Goal: Task Accomplishment & Management: Use online tool/utility

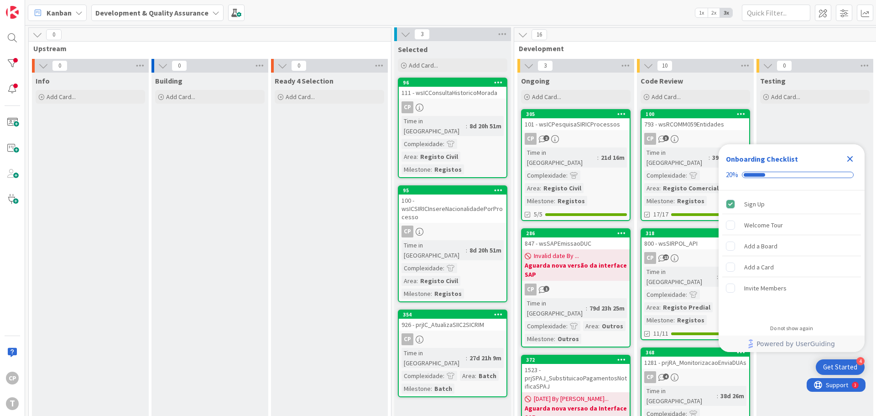
drag, startPoint x: 599, startPoint y: 130, endPoint x: 589, endPoint y: 136, distance: 11.5
click at [599, 130] on link "305 101 - wsICPesquisaSIRICProcessos CP 2 Time in Column : 21d 16m Complexidade…" at bounding box center [576, 165] width 110 height 112
click at [852, 157] on icon "Close Checklist" at bounding box center [850, 159] width 6 height 6
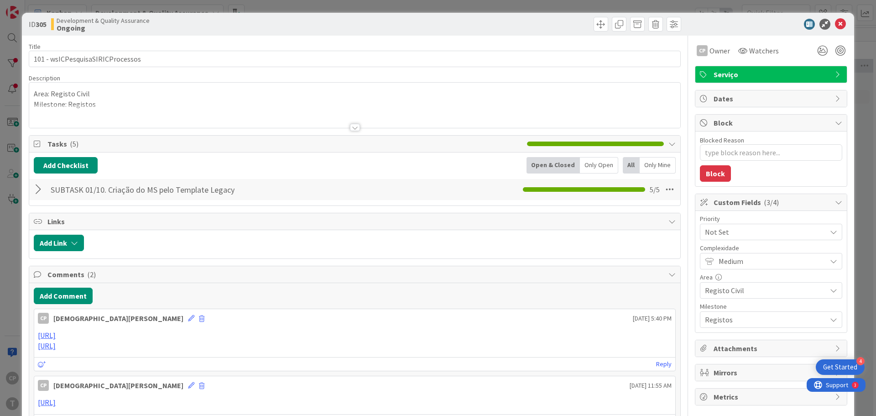
click at [851, 159] on div "ID 305 Development & Quality Assurance Ongoing Title 32 / 128 101 - wsICPesquis…" at bounding box center [438, 208] width 876 height 416
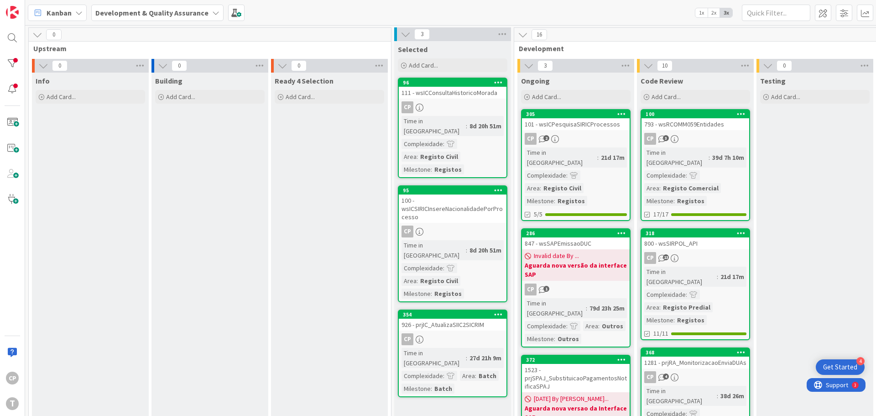
click at [577, 133] on div "CP 2" at bounding box center [576, 139] width 108 height 12
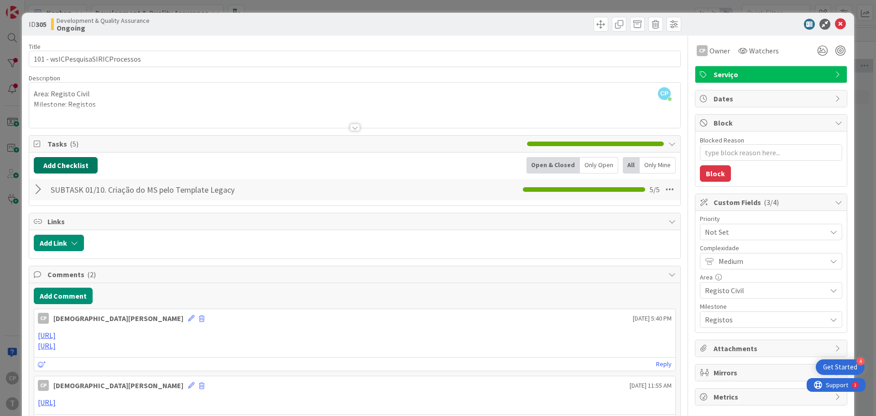
click at [73, 167] on button "Add Checklist" at bounding box center [66, 165] width 64 height 16
click at [66, 247] on link "Load template" at bounding box center [61, 247] width 47 height 9
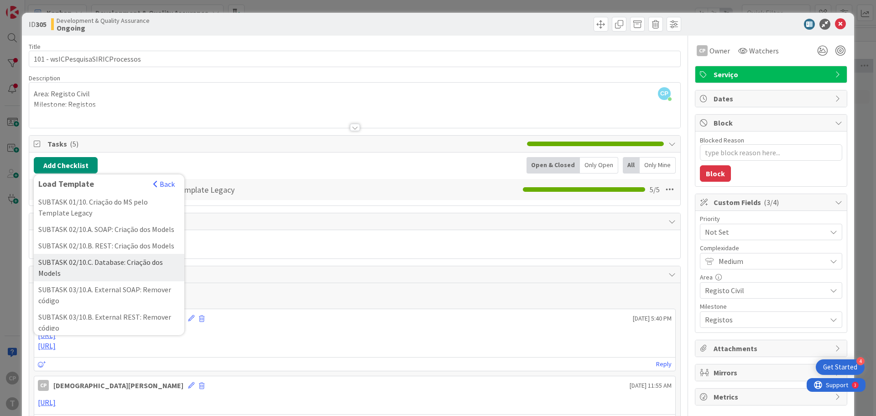
click at [137, 277] on div "SUBTASK 02/10.C. Database: Criação dos Models" at bounding box center [109, 267] width 151 height 27
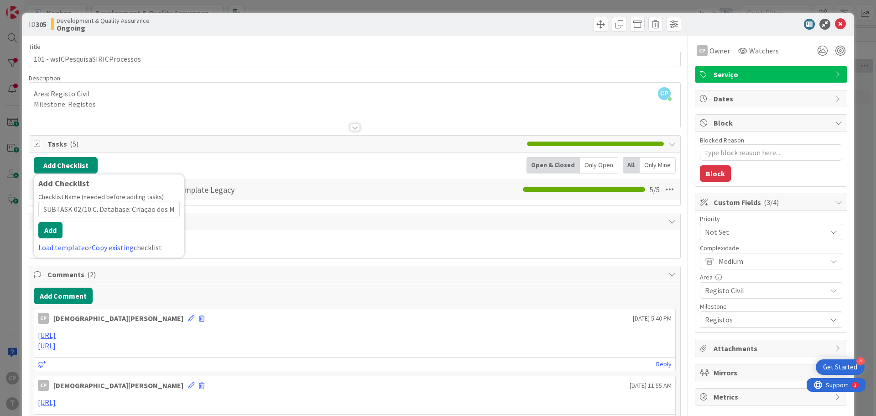
scroll to position [0, 16]
click at [55, 228] on button "Add" at bounding box center [50, 230] width 24 height 16
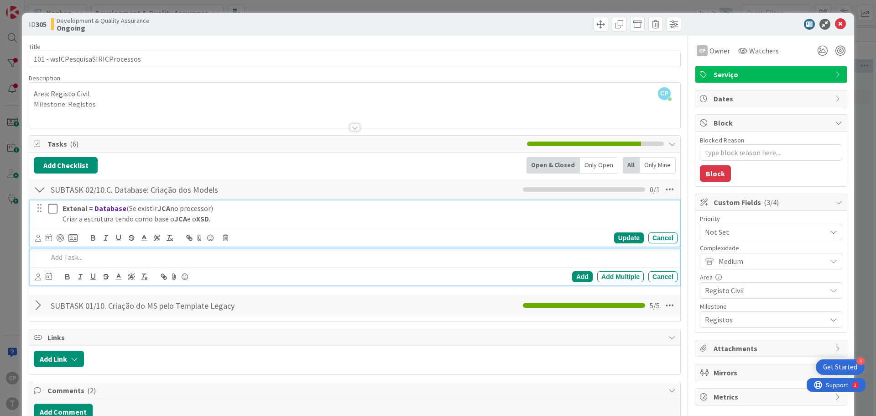
click at [53, 209] on icon at bounding box center [53, 208] width 10 height 11
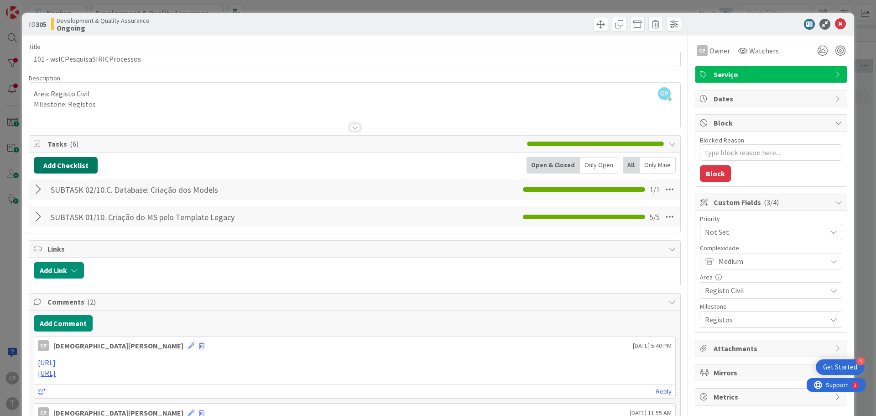
click at [59, 160] on button "Add Checklist" at bounding box center [66, 165] width 64 height 16
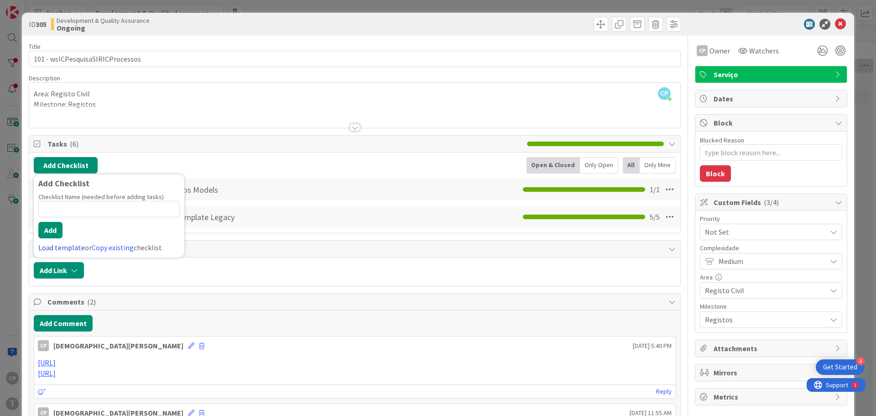
click at [57, 247] on link "Load template" at bounding box center [61, 247] width 47 height 9
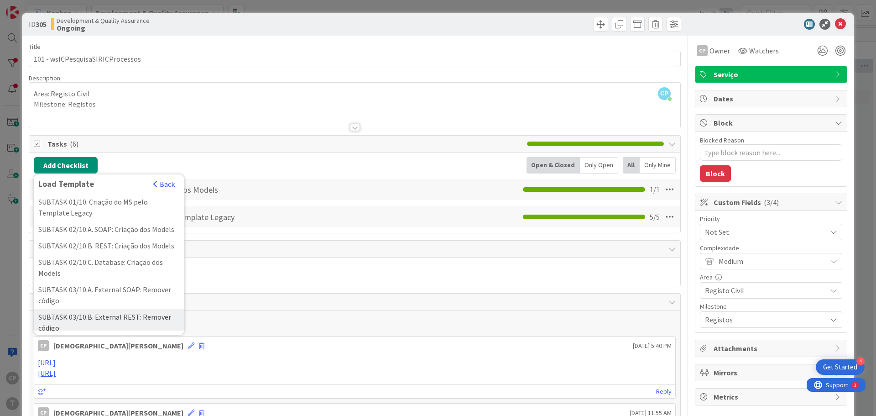
click at [131, 326] on div "SUBTASK 03/10.B. External REST: Remover código" at bounding box center [109, 321] width 151 height 27
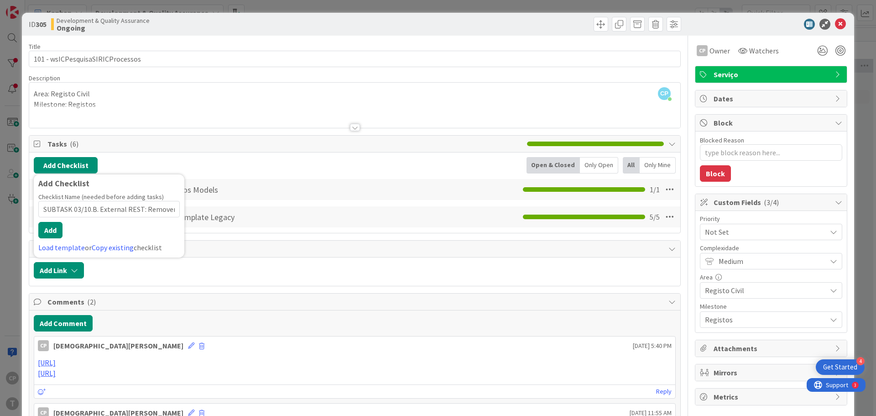
scroll to position [0, 19]
click at [50, 230] on button "Add" at bounding box center [50, 230] width 24 height 16
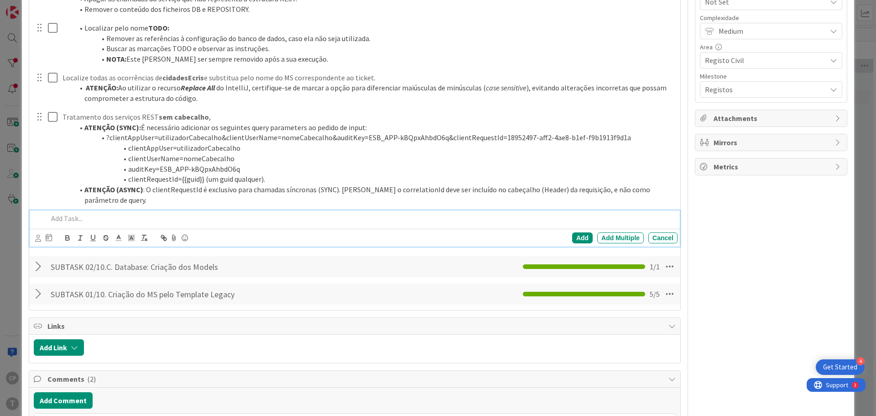
scroll to position [93, 0]
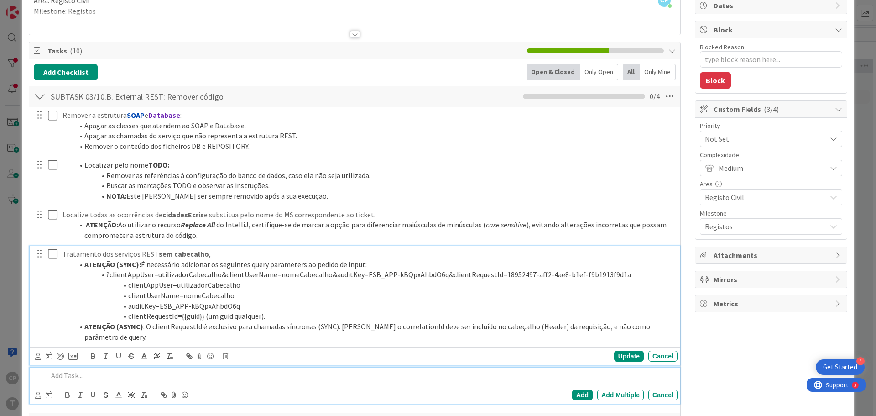
click at [54, 253] on icon at bounding box center [53, 253] width 10 height 11
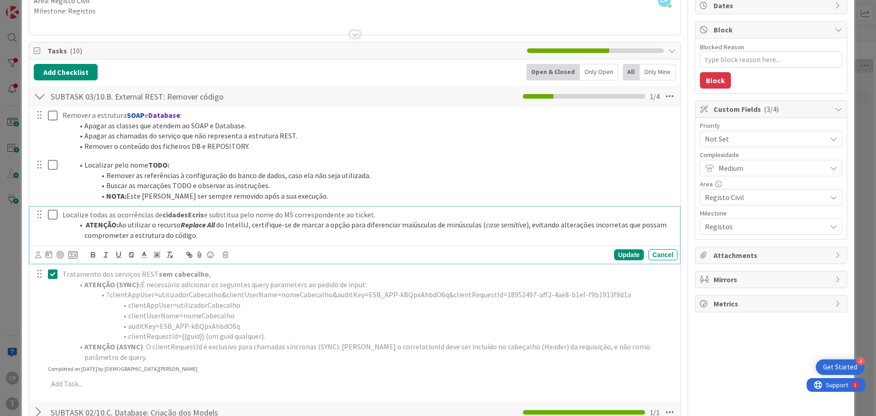
click at [54, 214] on icon at bounding box center [53, 214] width 10 height 11
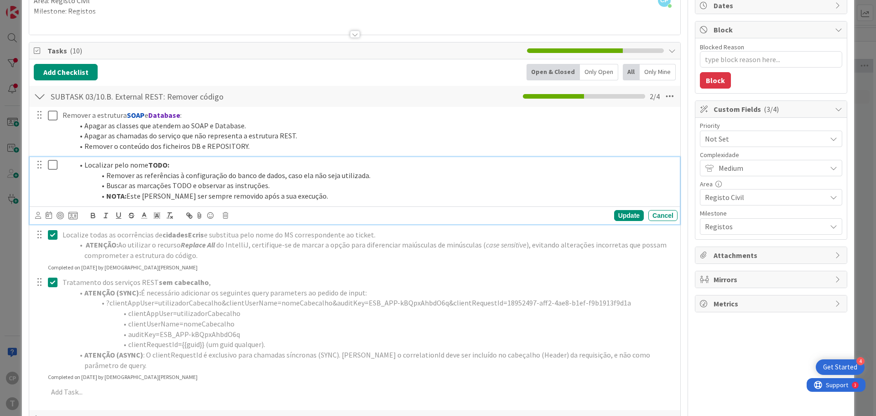
click at [48, 160] on icon at bounding box center [53, 164] width 10 height 11
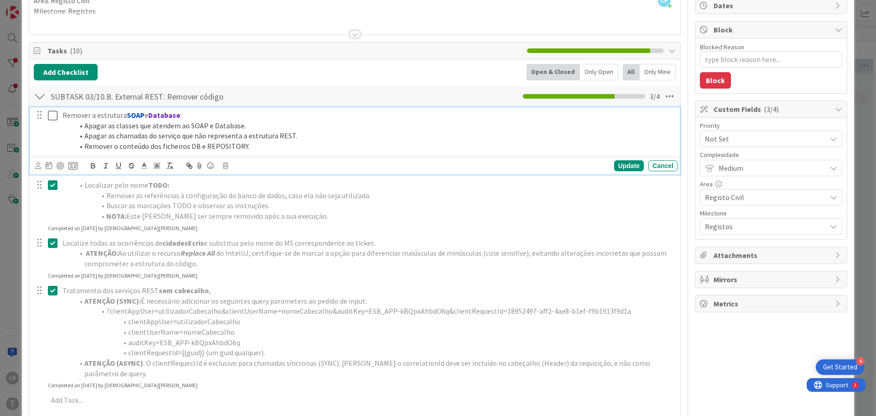
click at [51, 115] on icon at bounding box center [53, 115] width 10 height 11
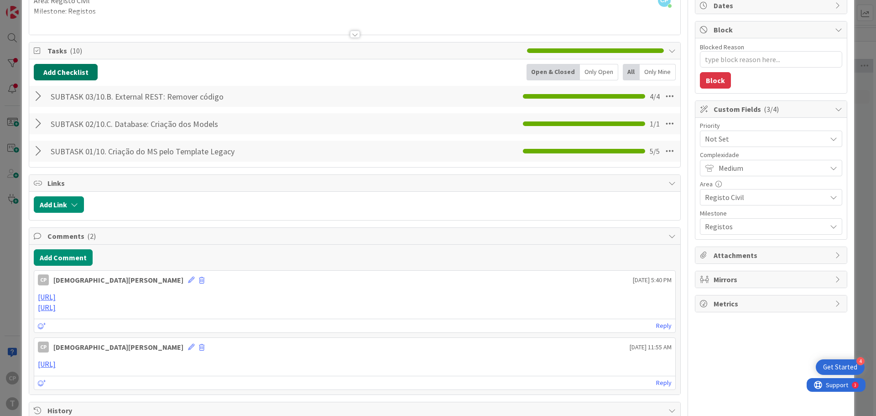
click at [52, 72] on button "Add Checklist" at bounding box center [66, 72] width 64 height 16
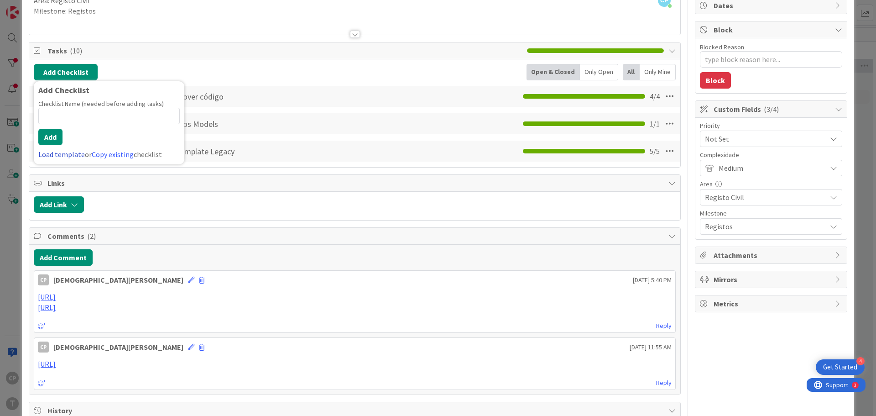
click at [48, 153] on link "Load template" at bounding box center [61, 154] width 47 height 9
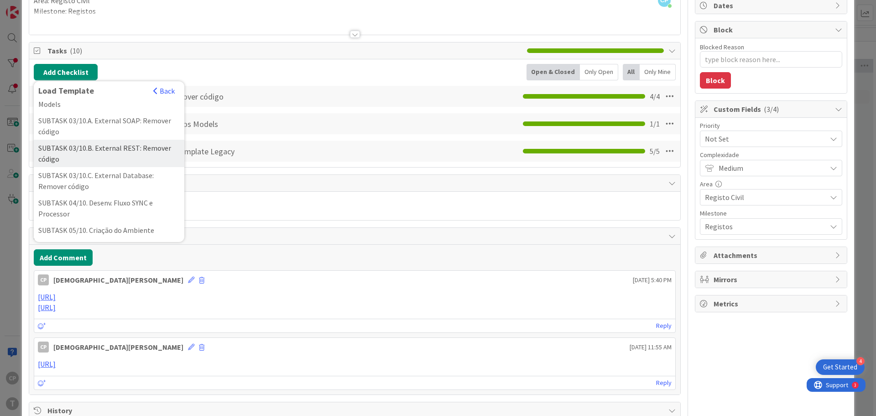
scroll to position [91, 0]
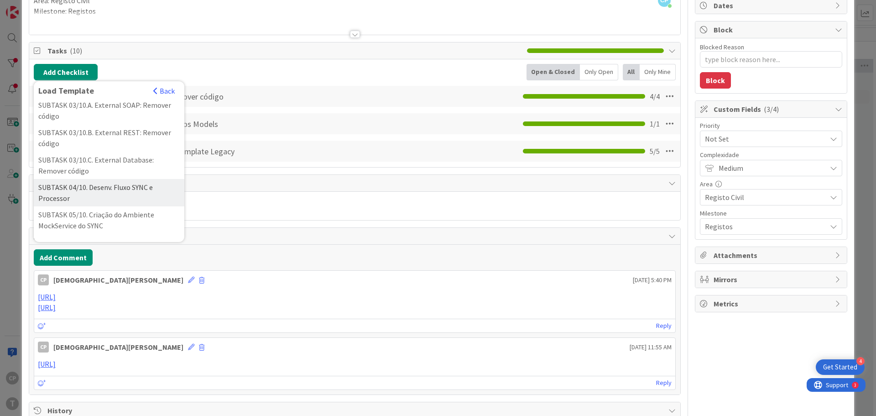
click at [128, 204] on div "SUBTASK 04/10. Desenv. Fluxo SYNC e Processor" at bounding box center [109, 192] width 151 height 27
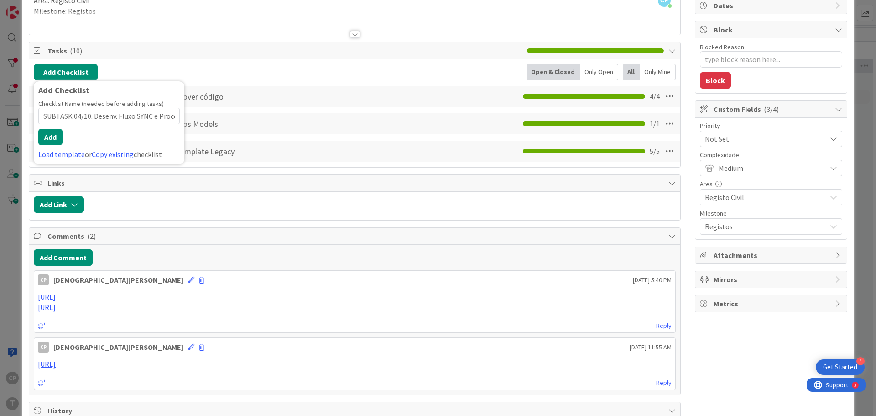
scroll to position [0, 15]
click at [55, 137] on button "Add" at bounding box center [50, 137] width 24 height 16
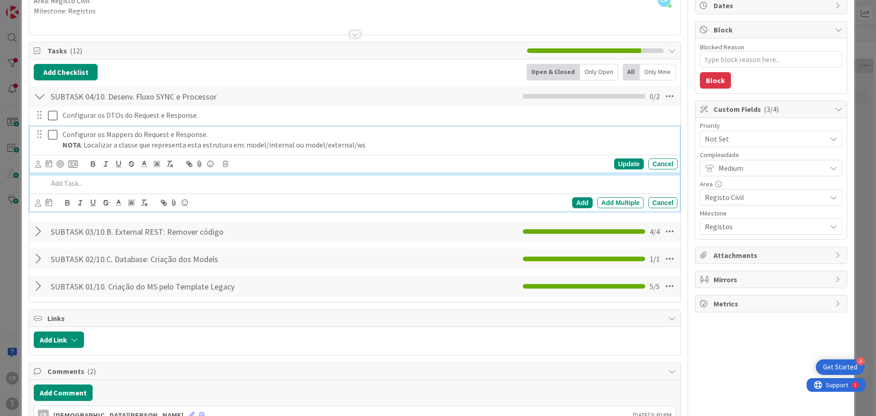
click at [55, 136] on icon at bounding box center [53, 134] width 10 height 11
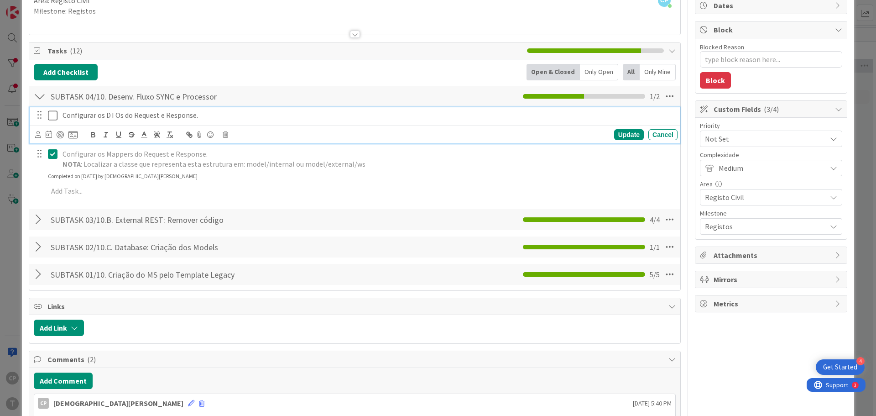
click at [50, 115] on icon at bounding box center [53, 115] width 10 height 11
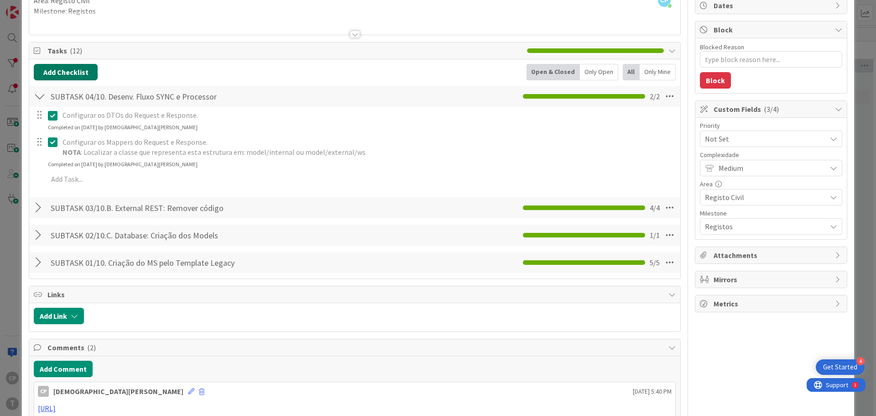
click at [76, 72] on button "Add Checklist" at bounding box center [66, 72] width 64 height 16
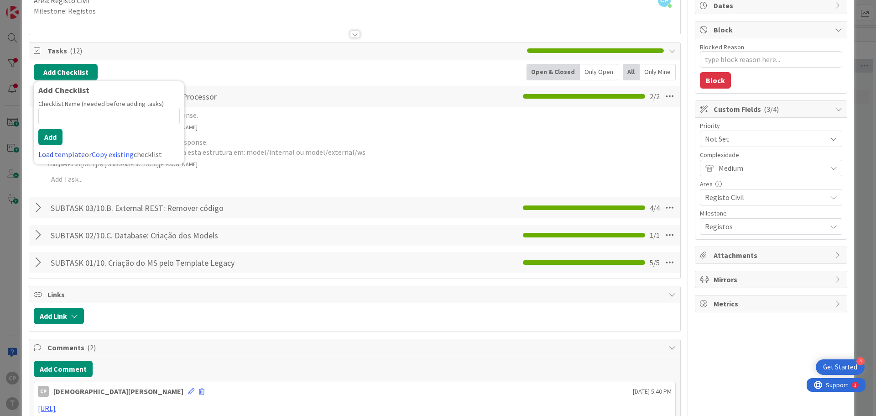
click at [58, 155] on link "Load template" at bounding box center [61, 154] width 47 height 9
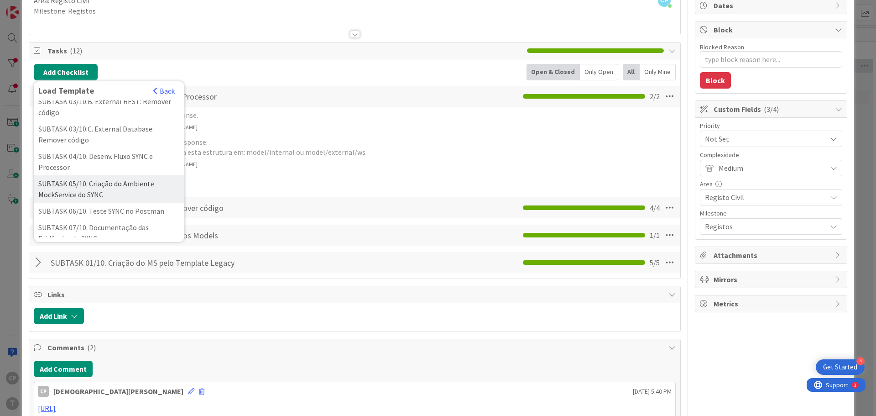
scroll to position [137, 0]
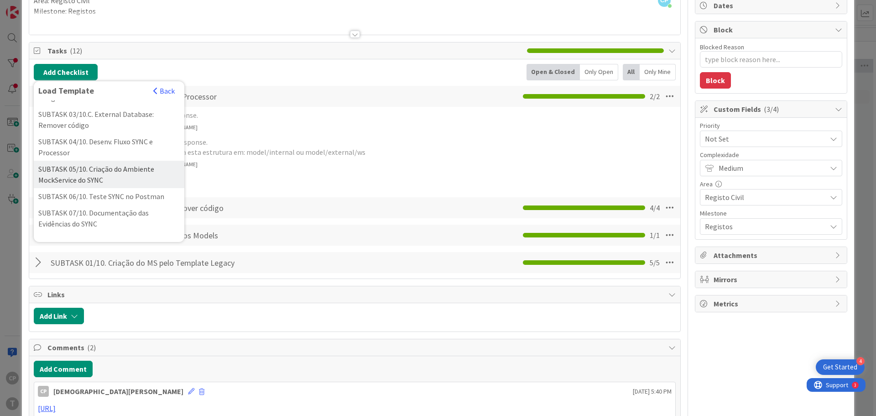
click at [130, 185] on div "SUBTASK 05/10. Criação do Ambiente MockService do SYNC" at bounding box center [109, 174] width 151 height 27
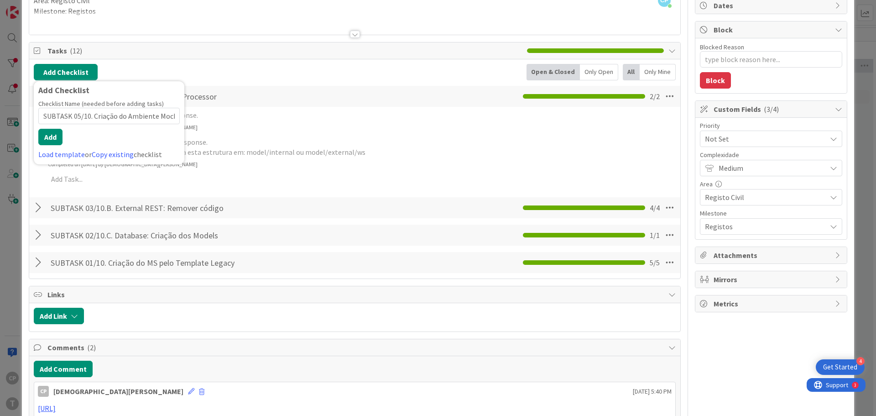
scroll to position [0, 49]
click at [51, 134] on button "Add" at bounding box center [50, 137] width 24 height 16
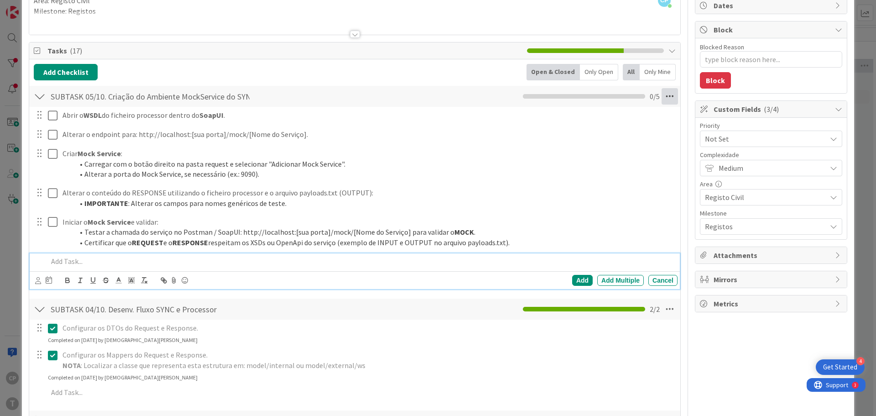
click at [663, 94] on icon at bounding box center [670, 96] width 16 height 16
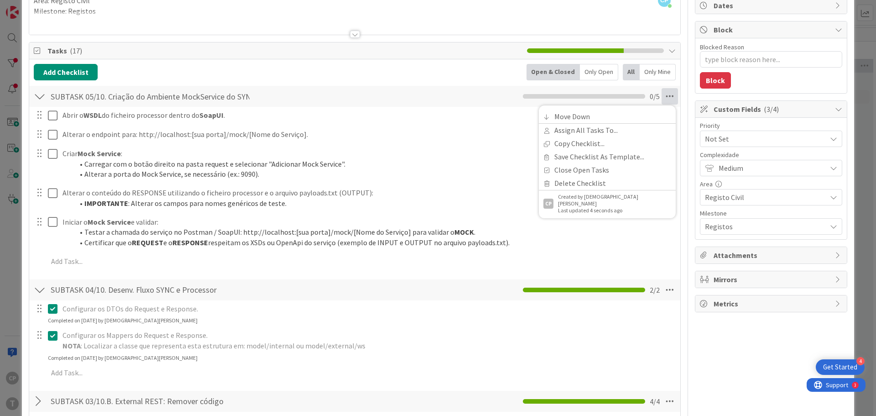
click at [420, 77] on div "Add Checklist Back Open & Closed Only Open All Only Mine" at bounding box center [355, 72] width 642 height 16
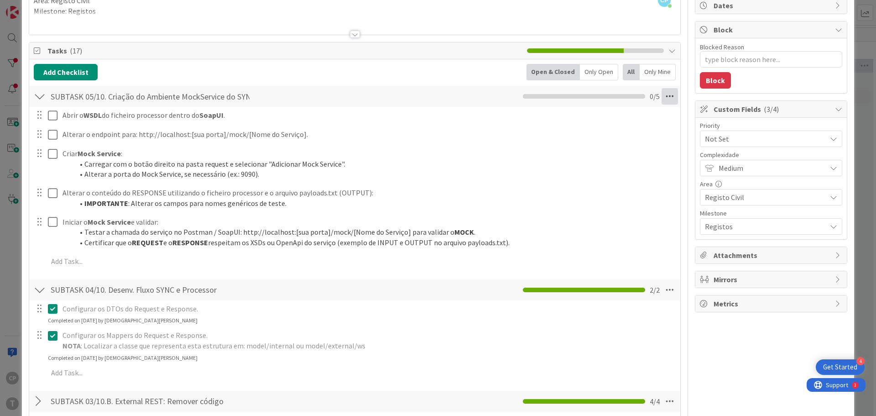
click at [662, 93] on icon at bounding box center [670, 96] width 16 height 16
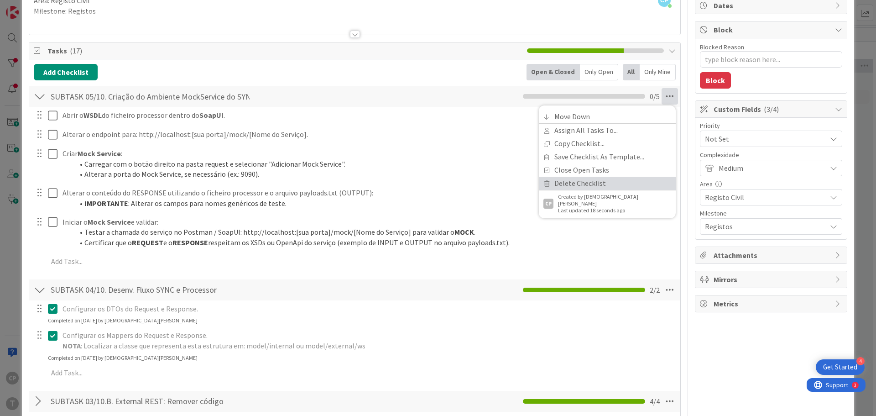
click at [577, 186] on link "Delete Checklist" at bounding box center [607, 183] width 137 height 13
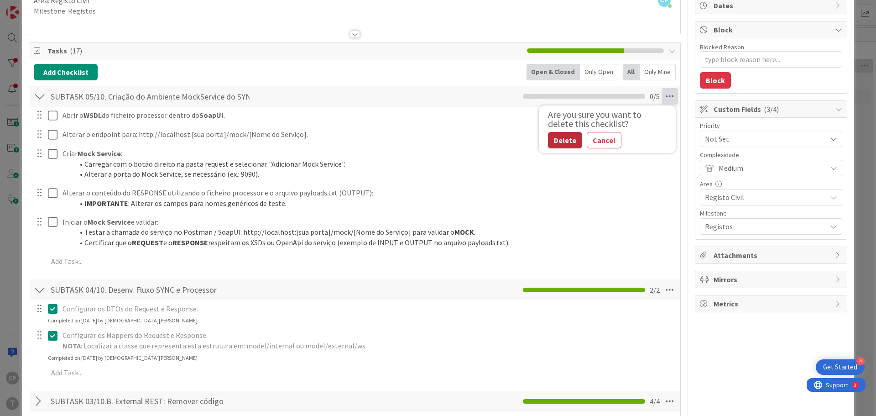
click at [555, 141] on button "Delete" at bounding box center [565, 140] width 34 height 16
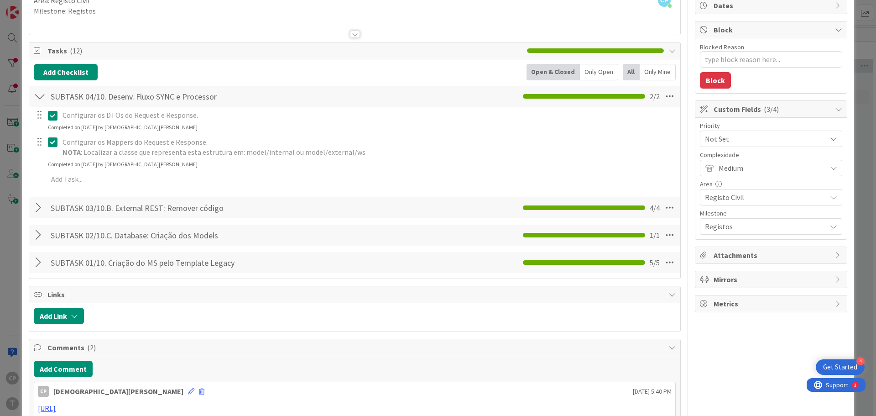
scroll to position [230, 0]
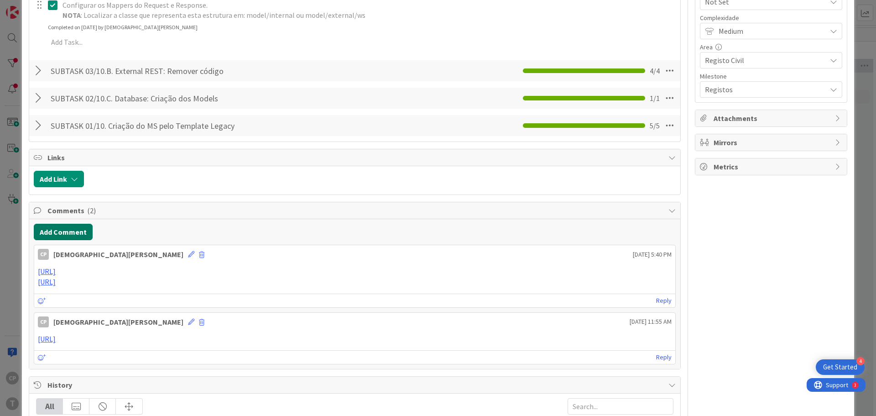
click at [52, 233] on button "Add Comment" at bounding box center [63, 232] width 59 height 16
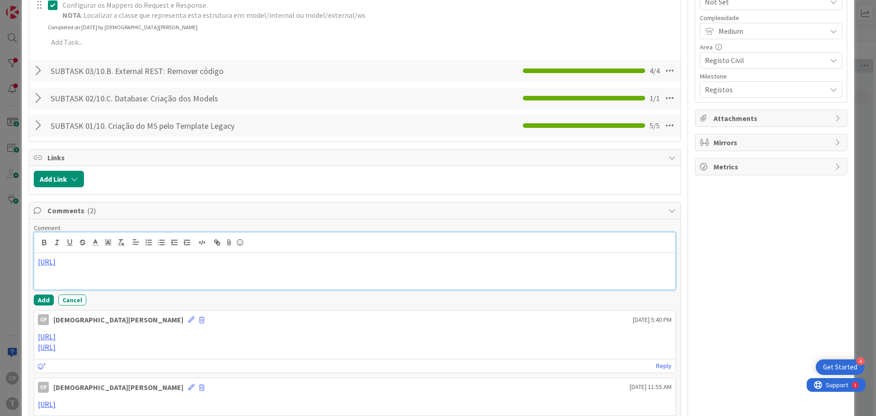
click at [377, 277] on p at bounding box center [355, 272] width 634 height 10
click at [42, 299] on button "Add" at bounding box center [44, 299] width 20 height 11
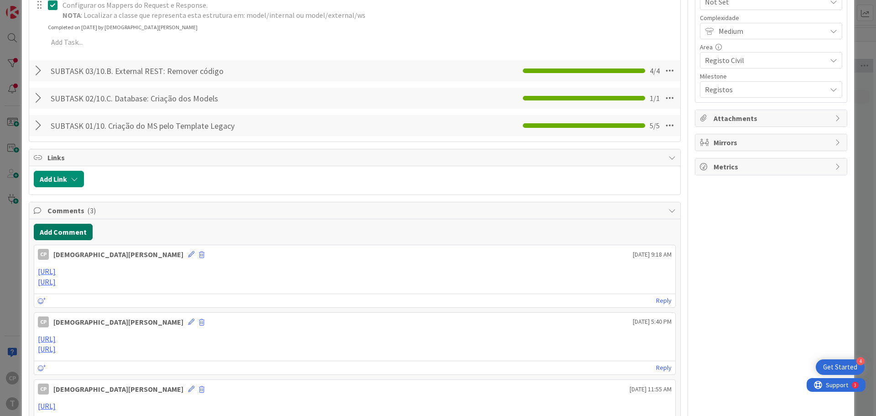
click at [69, 229] on button "Add Comment" at bounding box center [63, 232] width 59 height 16
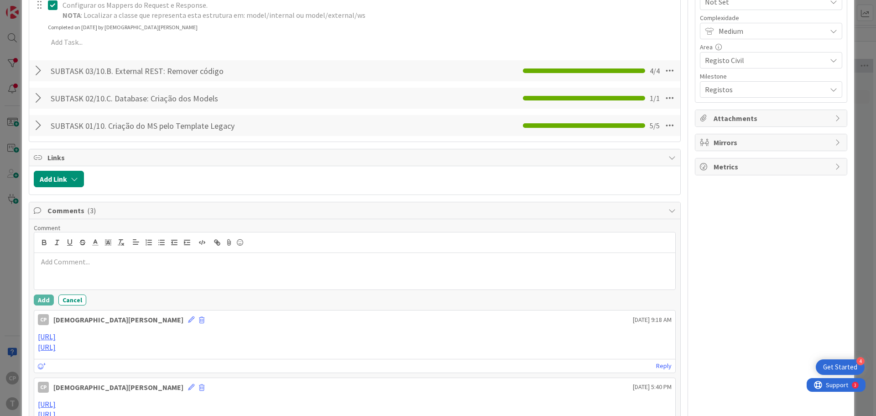
click at [98, 260] on p at bounding box center [355, 261] width 634 height 10
click at [43, 297] on button "Add" at bounding box center [44, 299] width 20 height 11
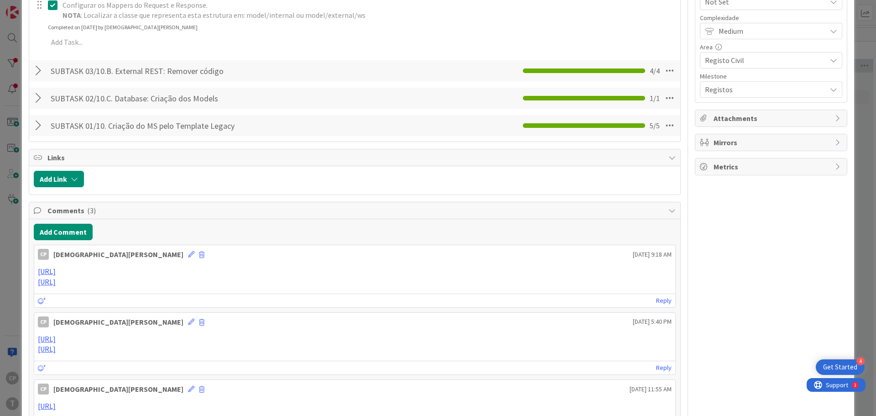
type textarea "x"
